Goal: Navigation & Orientation: Find specific page/section

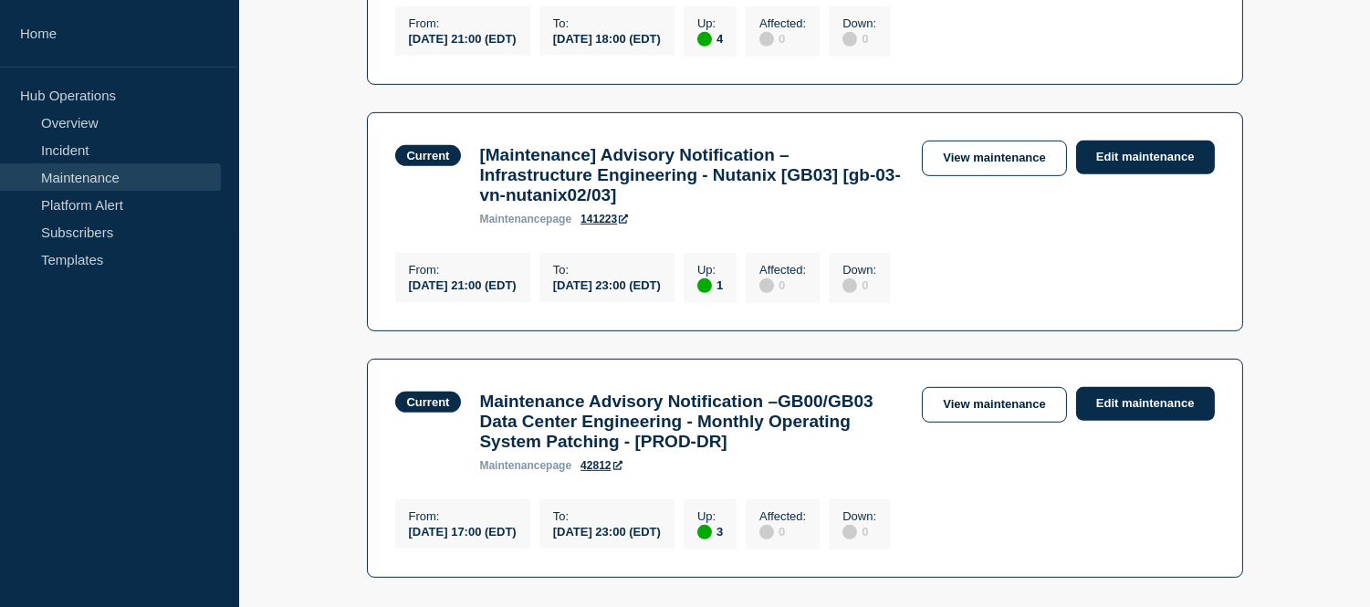
scroll to position [1583, 0]
click at [123, 164] on link "Maintenance" at bounding box center [110, 176] width 221 height 27
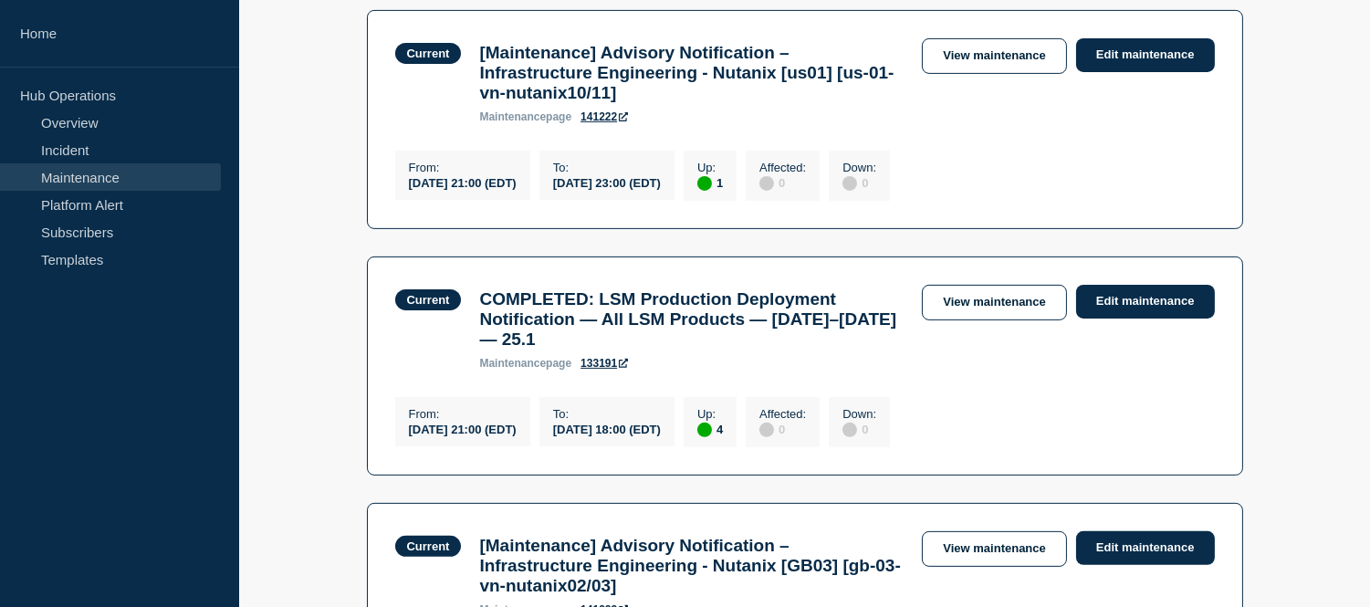
scroll to position [1294, 0]
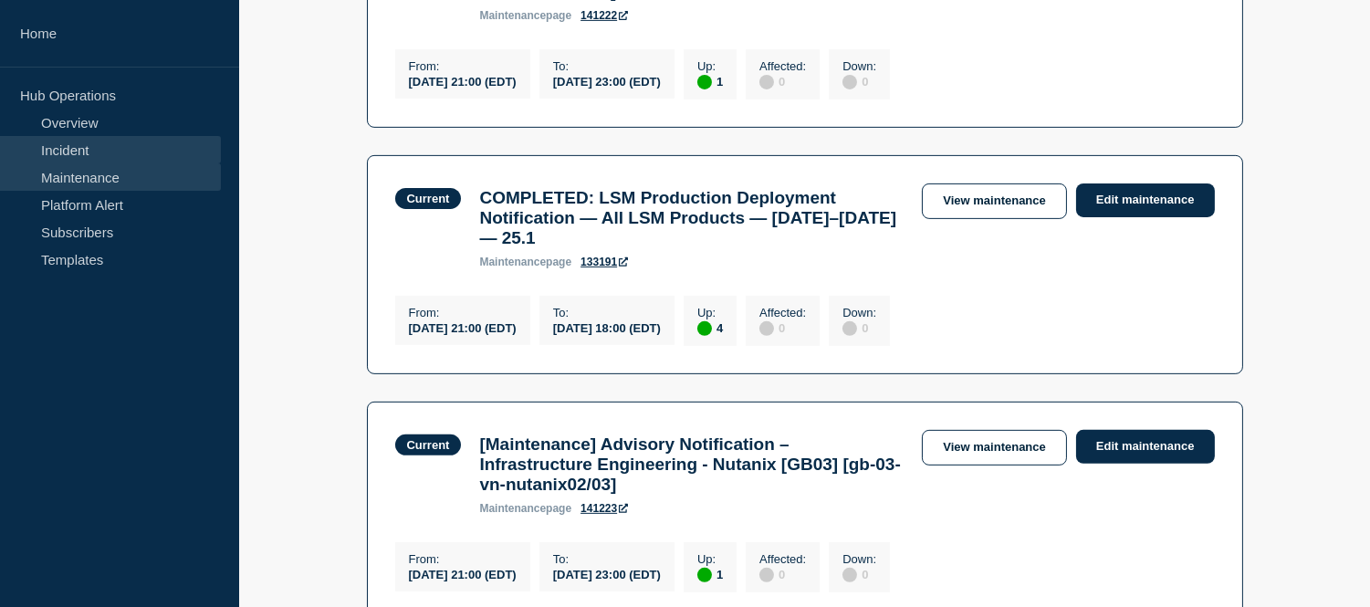
click at [112, 150] on link "Incident" at bounding box center [110, 149] width 221 height 27
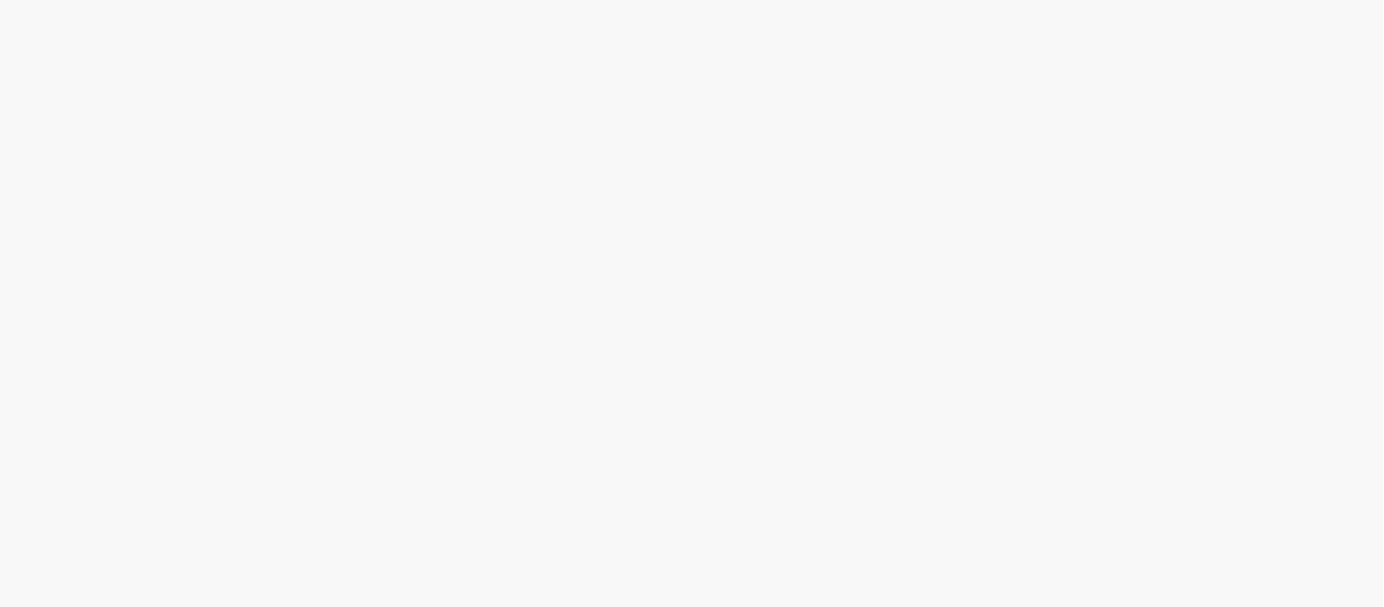
click at [119, 174] on body at bounding box center [692, 303] width 1384 height 607
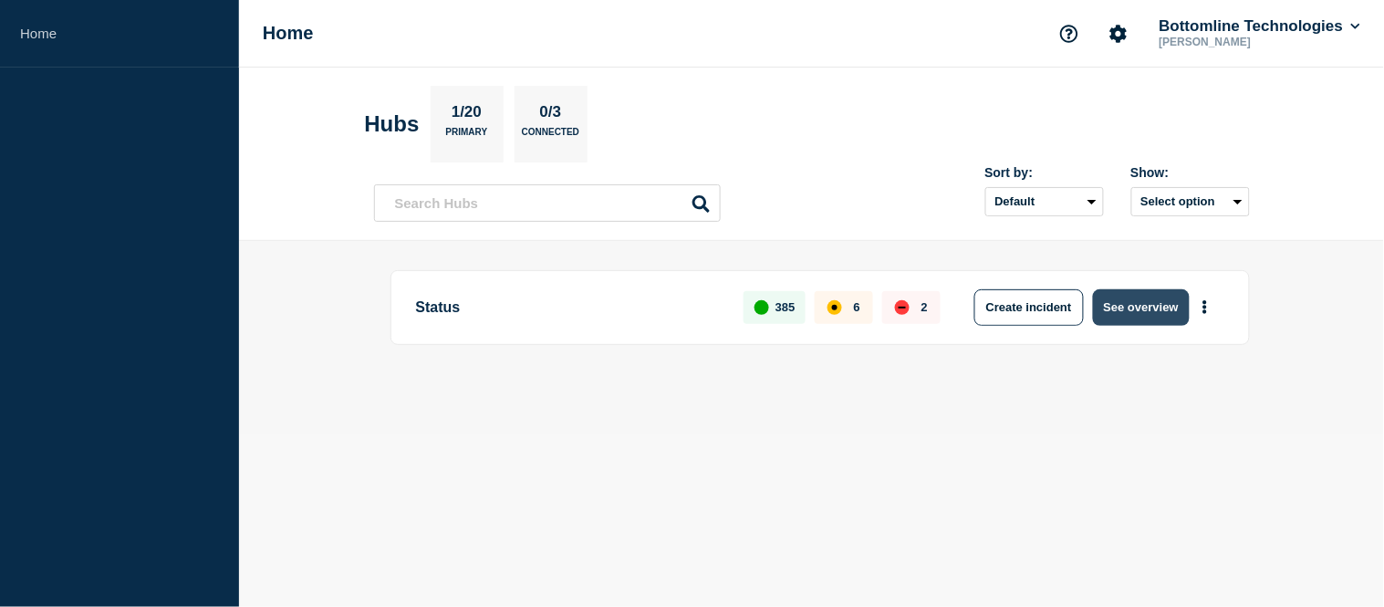
click at [1173, 306] on button "See overview" at bounding box center [1141, 307] width 97 height 36
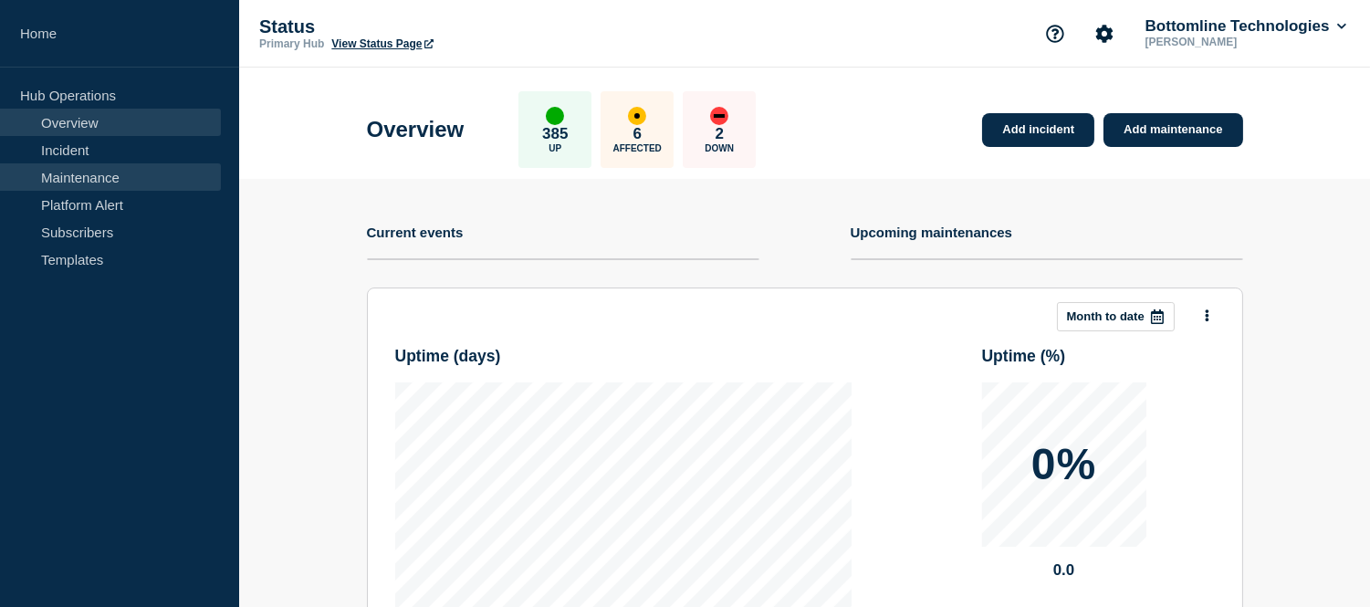
click at [109, 186] on link "Maintenance" at bounding box center [110, 176] width 221 height 27
